Goal: Transaction & Acquisition: Purchase product/service

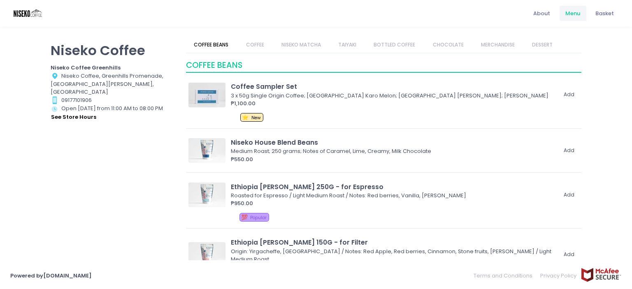
click at [261, 46] on link "COFFEE" at bounding box center [255, 45] width 34 height 16
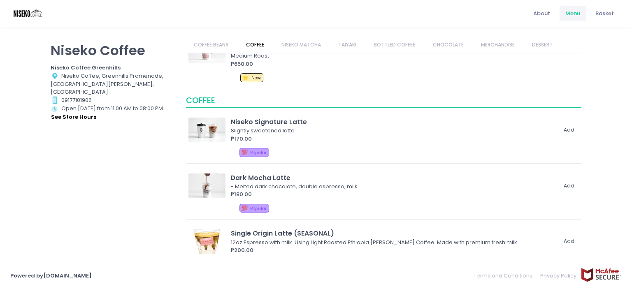
scroll to position [238, 0]
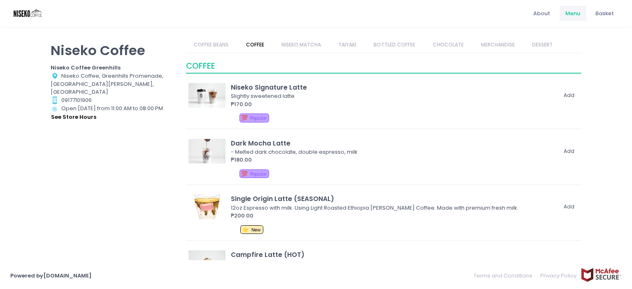
click at [314, 45] on link "NISEKO MATCHA" at bounding box center [301, 45] width 56 height 16
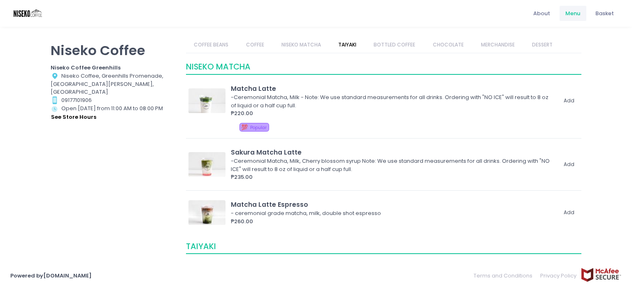
scroll to position [645, 0]
click at [350, 110] on div "₱220.00" at bounding box center [393, 113] width 325 height 8
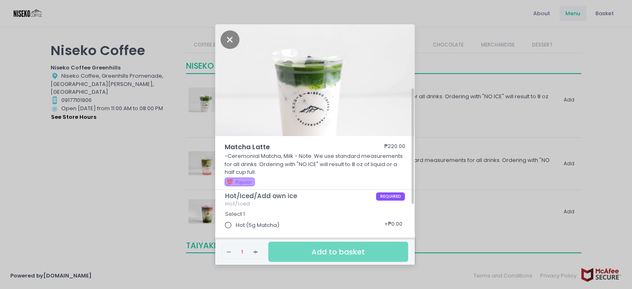
scroll to position [82, 0]
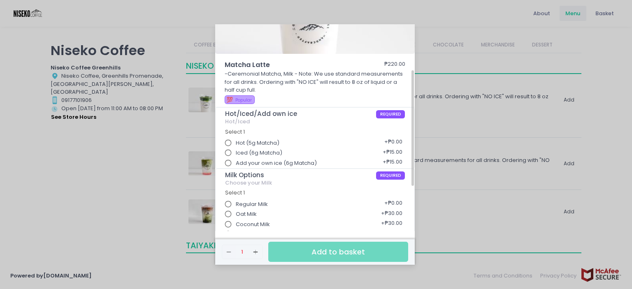
click at [278, 143] on span "Hot (5g Matcha)" at bounding box center [258, 143] width 44 height 8
click at [236, 143] on input "Hot (5g Matcha)" at bounding box center [228, 143] width 16 height 16
radio input "true"
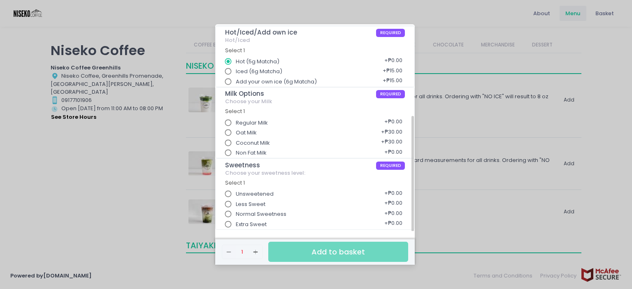
click at [251, 134] on span "Oat Milk" at bounding box center [246, 133] width 21 height 8
click at [236, 134] on input "Oat Milk" at bounding box center [228, 133] width 16 height 16
radio input "true"
click at [252, 200] on span "Less Sweet" at bounding box center [251, 204] width 30 height 8
click at [236, 200] on input "Less Sweet" at bounding box center [228, 205] width 16 height 16
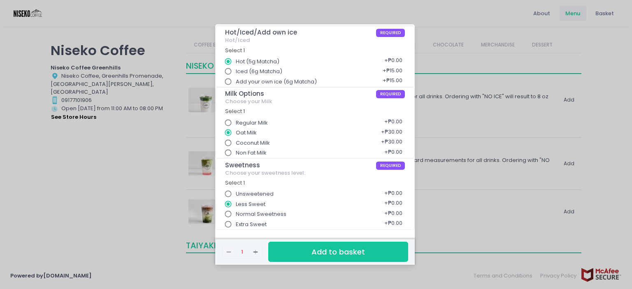
click at [86, 231] on div "Matcha Latte ₱220.00 -Ceremonial Matcha, Milk - Note: We use standard measureme…" at bounding box center [316, 144] width 632 height 289
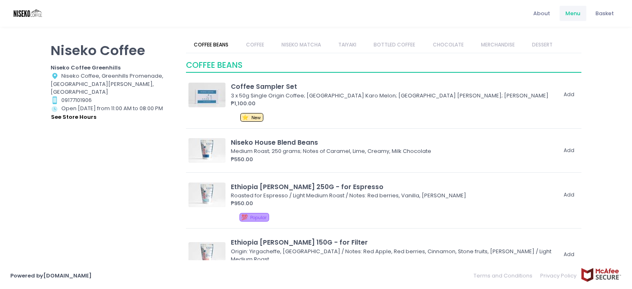
click at [314, 44] on link "NISEKO MATCHA" at bounding box center [301, 45] width 56 height 16
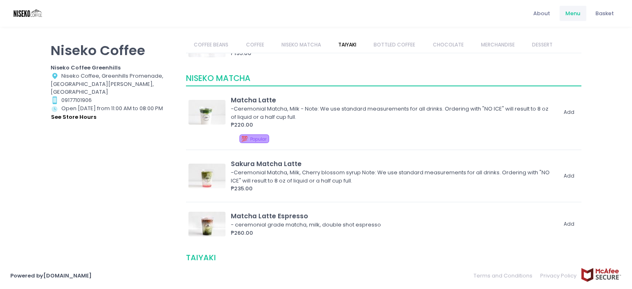
scroll to position [645, 0]
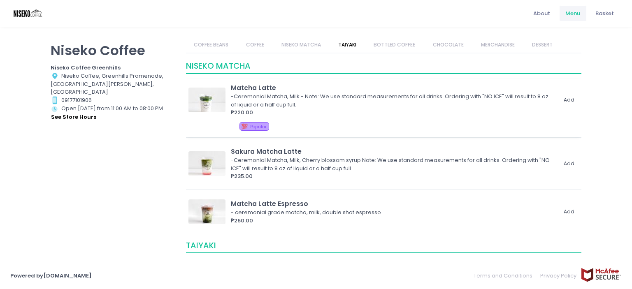
click at [332, 105] on div "-Ceremonial Matcha, Milk - Note: We use standard measurements for all drinks. O…" at bounding box center [392, 101] width 323 height 16
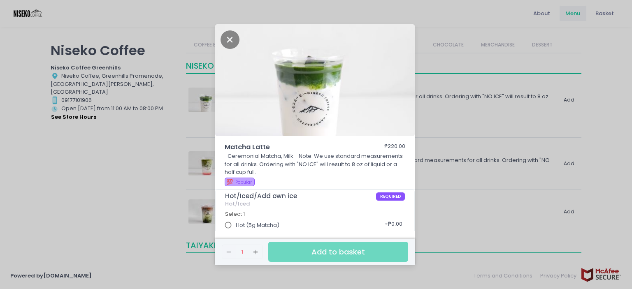
scroll to position [82, 0]
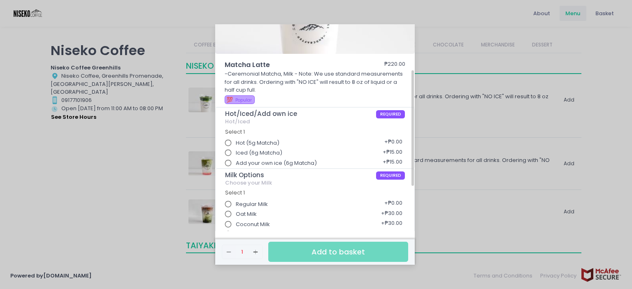
click at [255, 145] on label "Iced (6g Matcha)" at bounding box center [251, 153] width 62 height 16
click at [236, 145] on input "Iced (6g Matcha)" at bounding box center [228, 153] width 16 height 16
radio input "true"
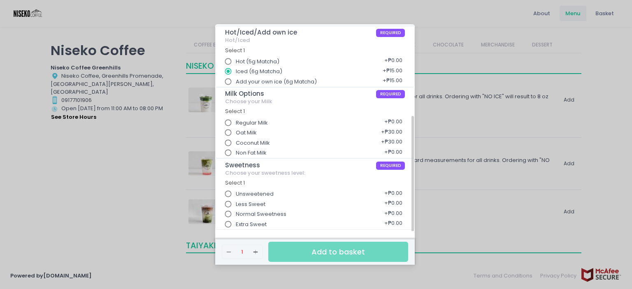
click at [253, 134] on span "Oat Milk" at bounding box center [246, 133] width 21 height 8
click at [236, 134] on input "Oat Milk" at bounding box center [228, 133] width 16 height 16
radio input "true"
click at [252, 204] on span "Less Sweet" at bounding box center [251, 204] width 30 height 8
click at [236, 204] on input "Less Sweet" at bounding box center [228, 205] width 16 height 16
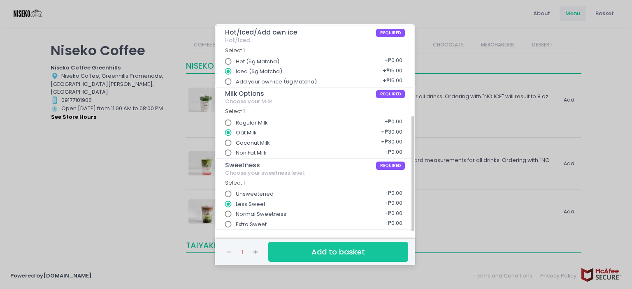
click at [226, 62] on input "Hot (5g Matcha)" at bounding box center [228, 62] width 16 height 16
radio input "true"
radio input "false"
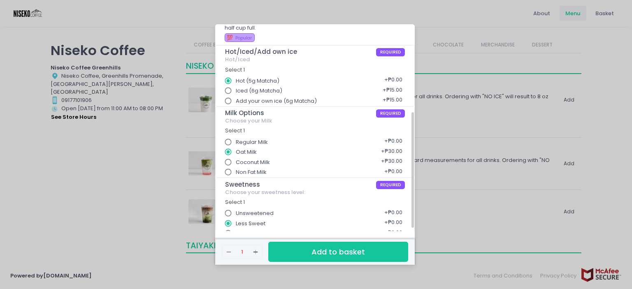
scroll to position [149, 0]
